Goal: Navigation & Orientation: Go to known website

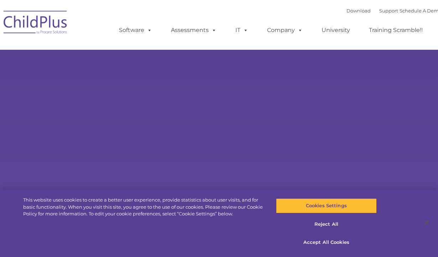
select select "MEDIUM"
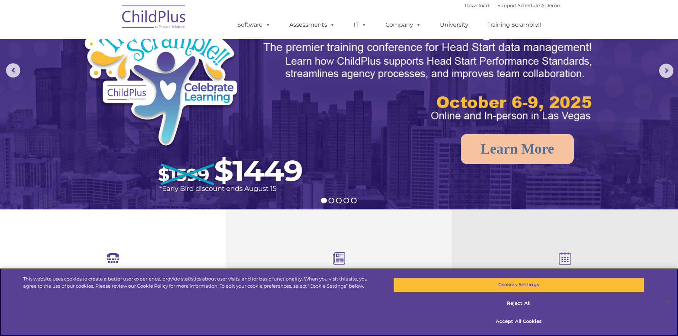
scroll to position [71, 0]
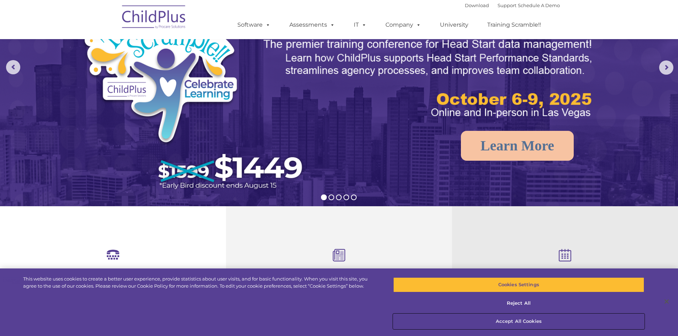
click at [437, 257] on button "Accept All Cookies" at bounding box center [518, 321] width 251 height 15
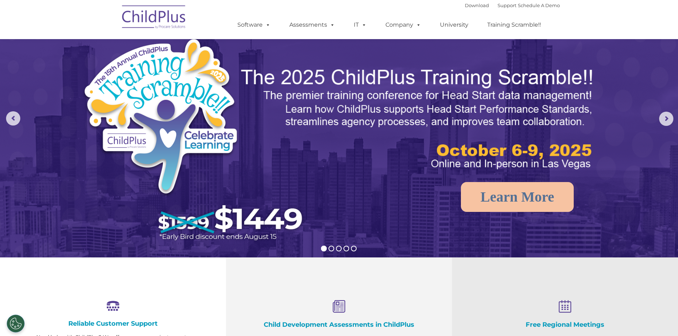
scroll to position [0, 0]
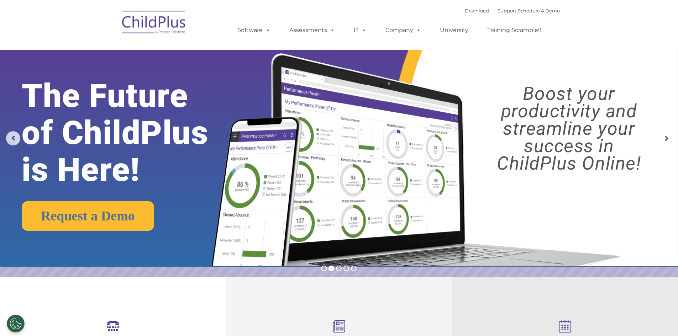
click at [137, 32] on img at bounding box center [153, 24] width 71 height 36
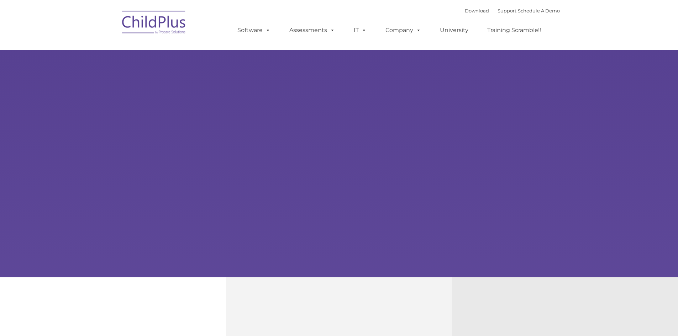
type input ""
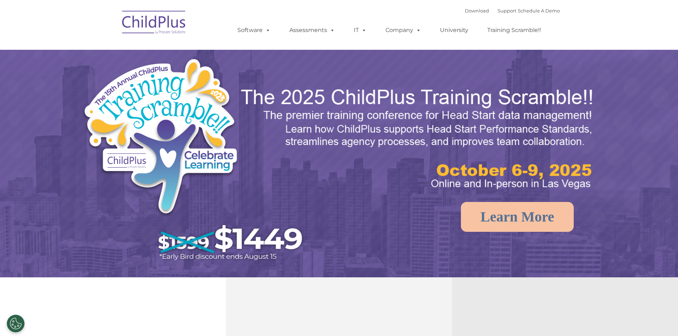
select select "MEDIUM"
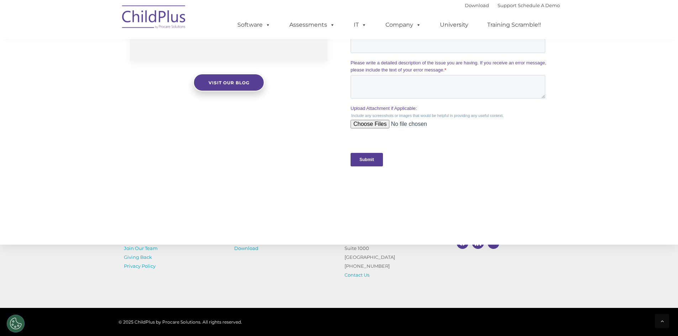
scroll to position [697, 0]
